Goal: Task Accomplishment & Management: Use online tool/utility

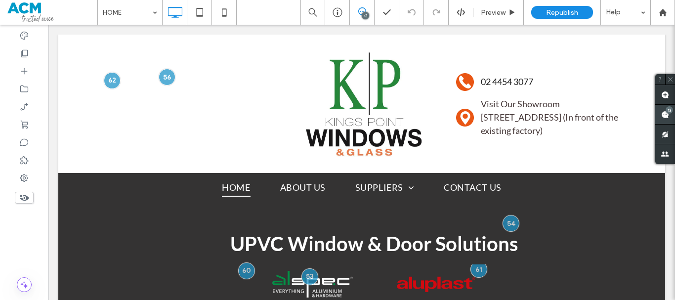
click at [668, 115] on use at bounding box center [665, 115] width 8 height 8
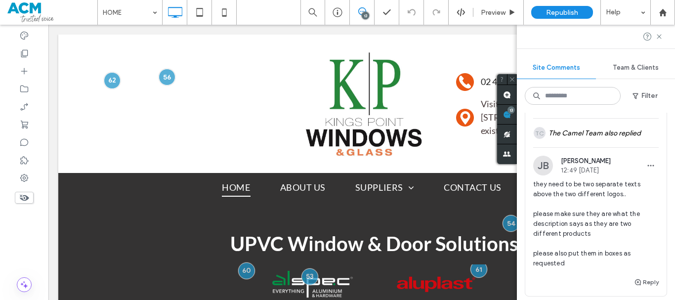
scroll to position [1857, 0]
click at [574, 201] on span "they need to be two separate texts above the two different logos.. please make …" at bounding box center [596, 224] width 126 height 89
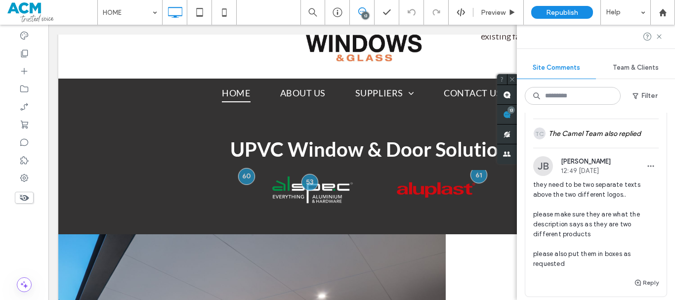
scroll to position [97, 0]
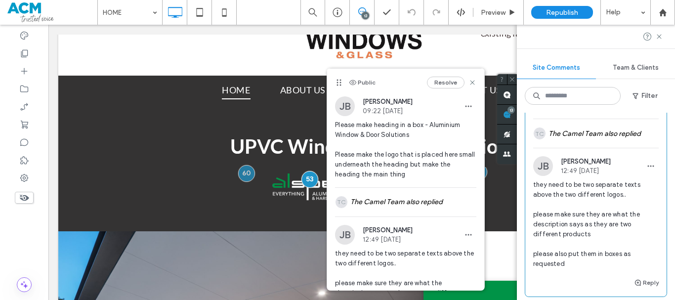
click at [589, 189] on span "they need to be two separate texts above the two different logos.. please make …" at bounding box center [596, 224] width 126 height 89
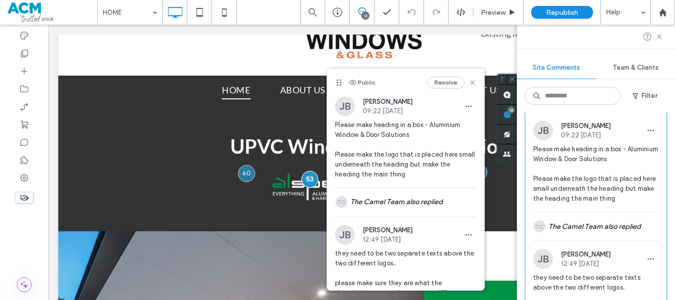
scroll to position [1759, 0]
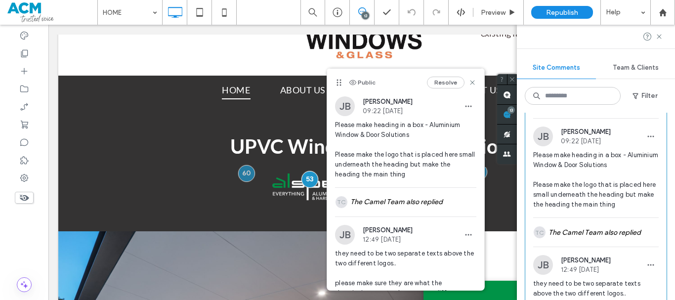
click at [590, 189] on span "Please make heading in a box - Aluminium Window & Door Solutions Please make th…" at bounding box center [596, 179] width 126 height 59
click at [604, 187] on span "Please make heading in a box - Aluminium Window & Door Solutions Please make th…" at bounding box center [596, 179] width 126 height 59
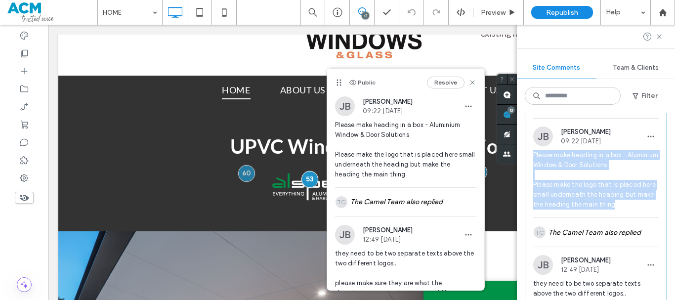
drag, startPoint x: 533, startPoint y: 157, endPoint x: 641, endPoint y: 202, distance: 116.7
click at [641, 202] on span "Please make heading in a box - Aluminium Window & Door Solutions Please make th…" at bounding box center [596, 179] width 126 height 59
copy span "Please make heading in a box - Aluminium Window & Door Solutions Please make th…"
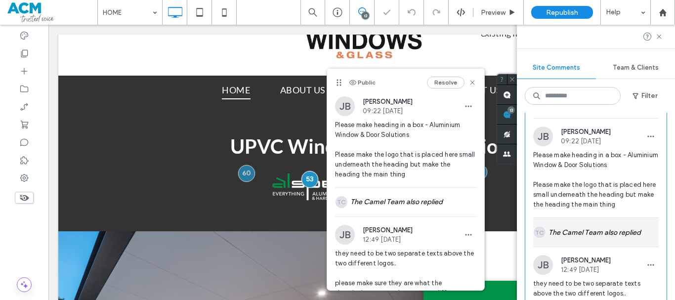
click at [605, 233] on div "TC The Camel Team also replied" at bounding box center [596, 232] width 126 height 29
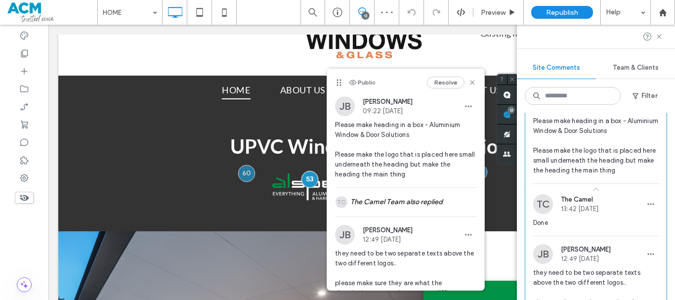
scroll to position [1808, 0]
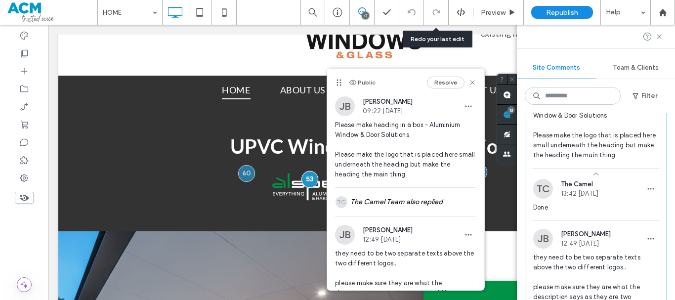
click at [571, 144] on span "Please make heading in a box - Aluminium Window & Door Solutions Please make th…" at bounding box center [596, 130] width 126 height 59
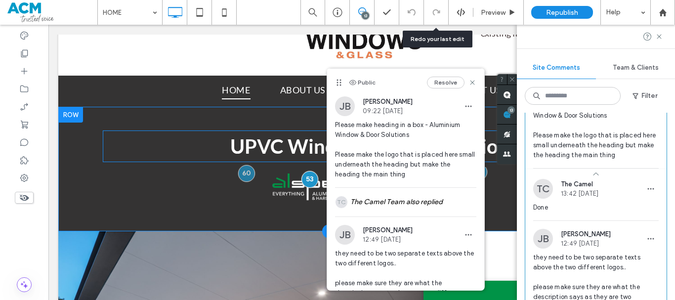
click at [111, 161] on h2 "UPVC Window & Door Solutions" at bounding box center [374, 146] width 543 height 30
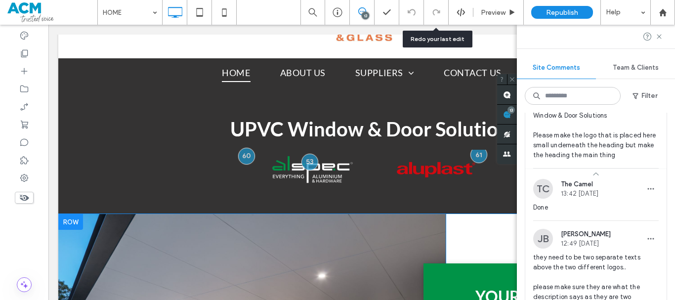
scroll to position [97, 0]
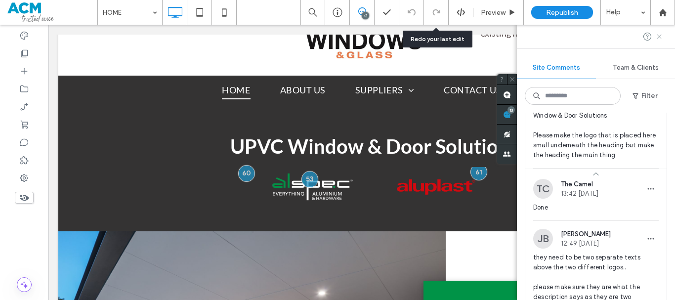
click at [660, 37] on icon at bounding box center [659, 37] width 8 height 8
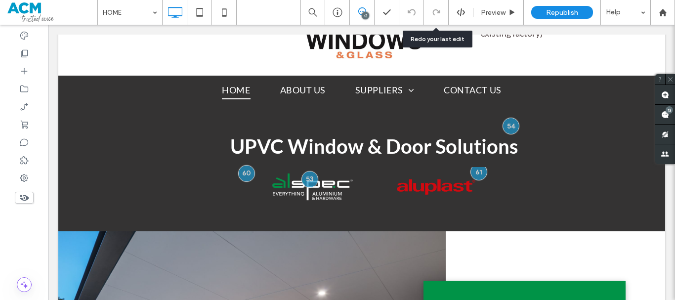
scroll to position [0, 0]
click at [667, 120] on span at bounding box center [665, 114] width 20 height 19
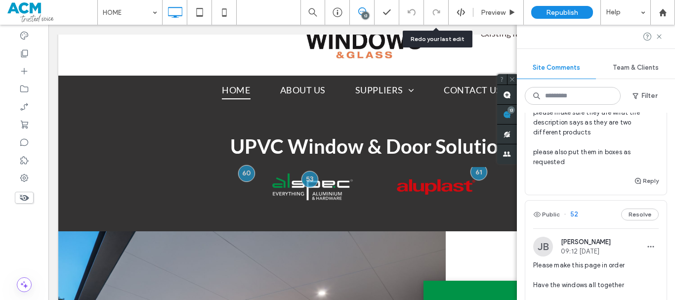
scroll to position [1857, 0]
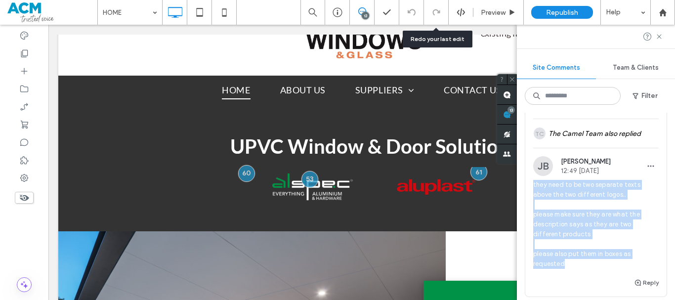
drag, startPoint x: 533, startPoint y: 184, endPoint x: 582, endPoint y: 263, distance: 92.3
click at [582, 263] on span "they need to be two separate texts above the two different logos.. please make …" at bounding box center [596, 224] width 126 height 89
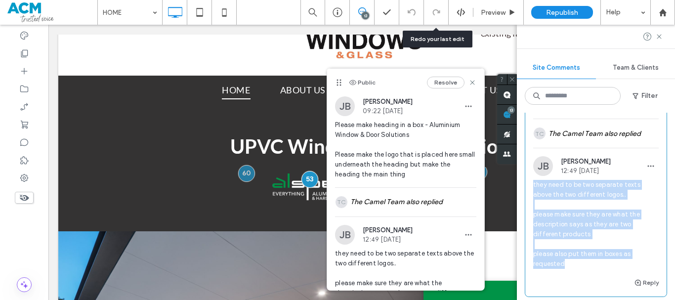
copy span "they need to be two separate texts above the two different logos.. please make …"
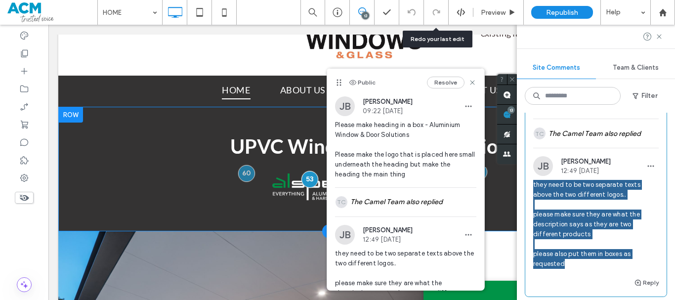
click at [213, 204] on div "UPVC Window & Door Solutions Breathtaking colors of our planet Button Faces of …" at bounding box center [361, 168] width 567 height 85
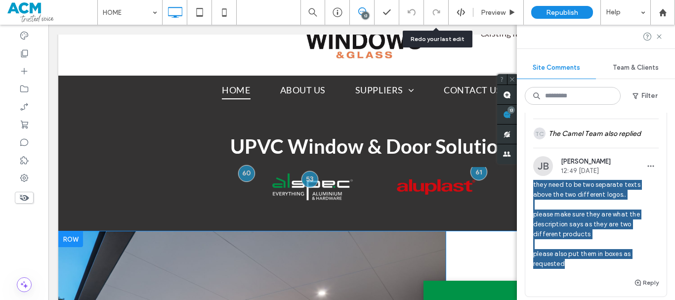
drag, startPoint x: 266, startPoint y: 294, endPoint x: 705, endPoint y: 76, distance: 490.1
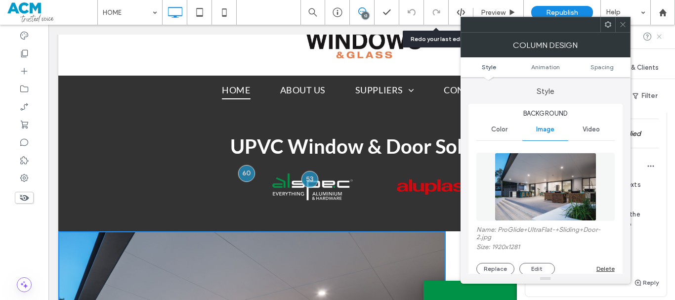
click at [658, 38] on use at bounding box center [659, 36] width 4 height 4
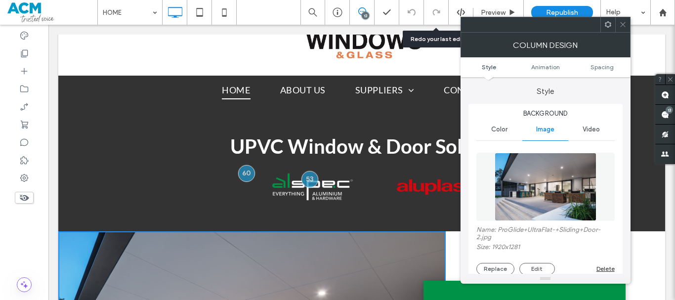
click at [620, 27] on icon at bounding box center [622, 24] width 7 height 7
